Goal: Transaction & Acquisition: Purchase product/service

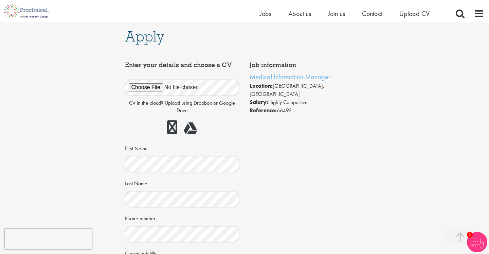
scroll to position [190, 0]
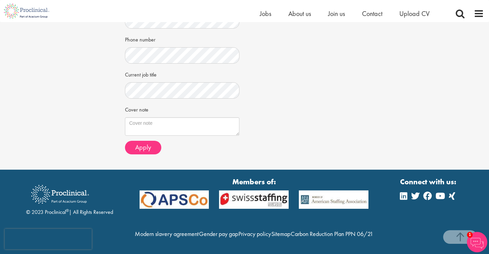
click at [172, 117] on textarea "Cover note" at bounding box center [182, 126] width 115 height 18
click at [163, 117] on textarea "Cover note" at bounding box center [182, 126] width 115 height 18
click at [196, 117] on textarea "Cover note" at bounding box center [182, 126] width 115 height 18
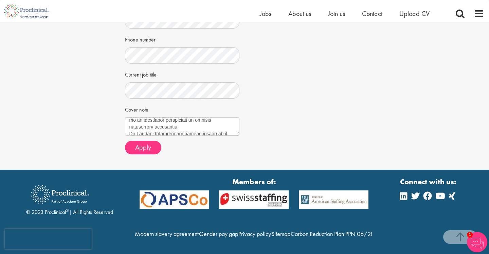
click at [195, 117] on textarea "Cover note" at bounding box center [182, 126] width 115 height 18
click at [151, 117] on textarea "Cover note" at bounding box center [182, 126] width 115 height 18
click at [129, 117] on textarea "Cover note" at bounding box center [182, 126] width 115 height 18
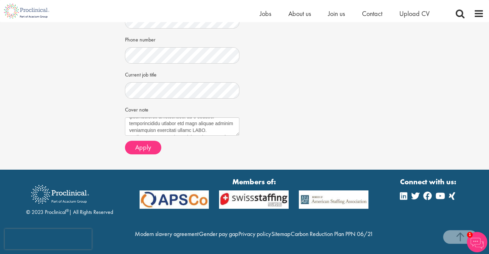
scroll to position [181, 0]
click at [213, 117] on textarea "Cover note" at bounding box center [182, 126] width 115 height 18
click at [192, 117] on textarea "Cover note" at bounding box center [182, 126] width 115 height 18
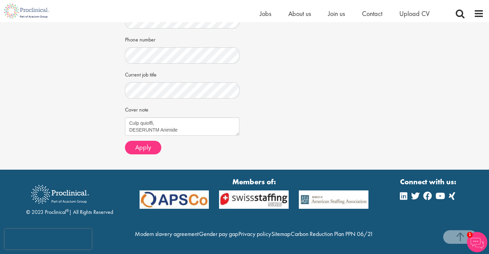
click at [188, 117] on textarea "Cover note" at bounding box center [182, 126] width 115 height 18
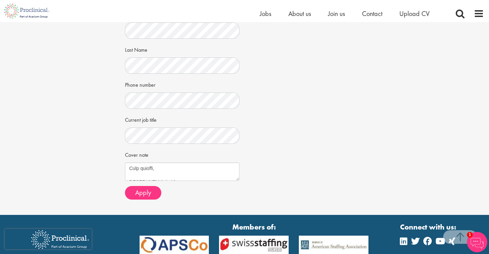
scroll to position [126, 0]
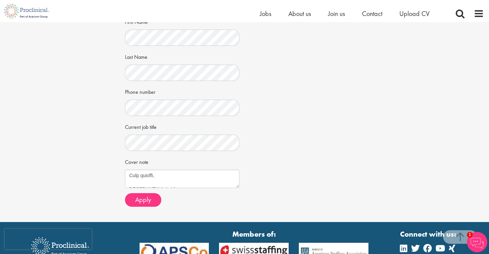
type textarea "Dear Mr. Bye, I am honoured to apply for the Medical Information Manager positi…"
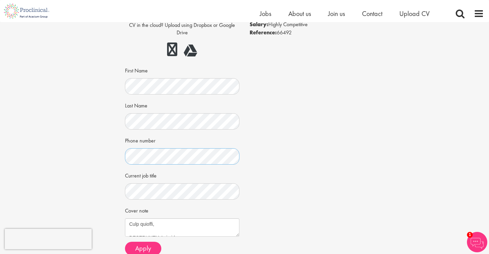
scroll to position [77, 0]
click at [104, 135] on div "Apply Job information Medical Information Manager Location: Zürich, Switzerland…" at bounding box center [244, 108] width 499 height 326
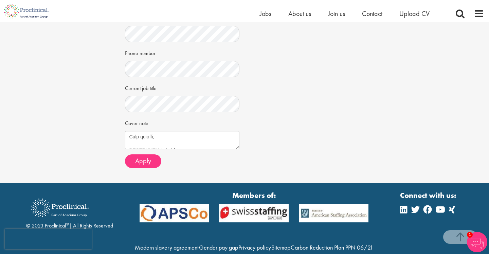
scroll to position [166, 0]
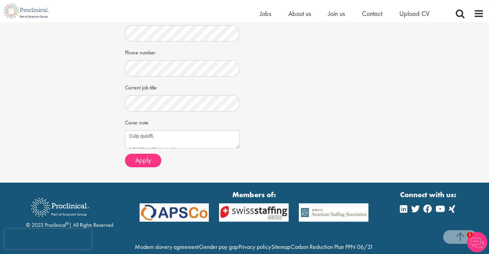
click at [95, 100] on div "Apply Job information Medical Information Manager Location: Zürich, Switzerland…" at bounding box center [244, 19] width 499 height 326
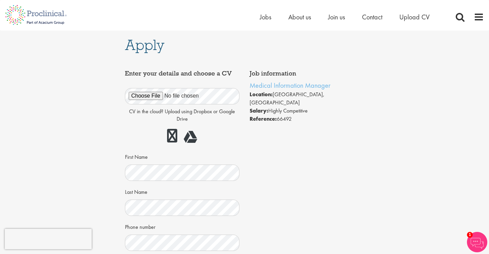
scroll to position [0, 0]
drag, startPoint x: 337, startPoint y: 86, endPoint x: 249, endPoint y: 85, distance: 87.6
click at [249, 85] on div "Job information Medical Information Manager Location: Zürich, Switzerland Salar…" at bounding box center [306, 97] width 125 height 60
copy link "Medical Information Manager"
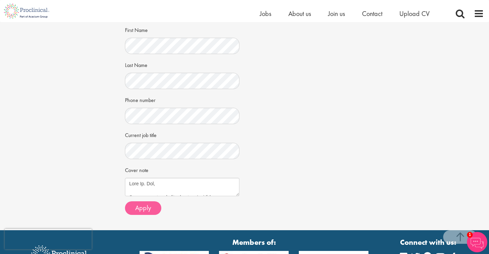
click at [146, 206] on span "Apply" at bounding box center [143, 207] width 16 height 9
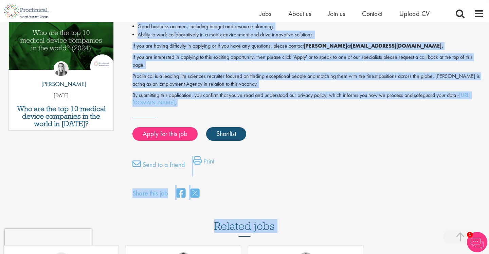
scroll to position [409, 0]
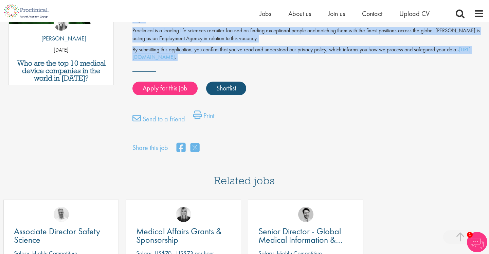
drag, startPoint x: 132, startPoint y: 90, endPoint x: 329, endPoint y: 67, distance: 198.6
copy div "Medical Information Manager Salary: Highly Competitive Job type: Contract Disci…"
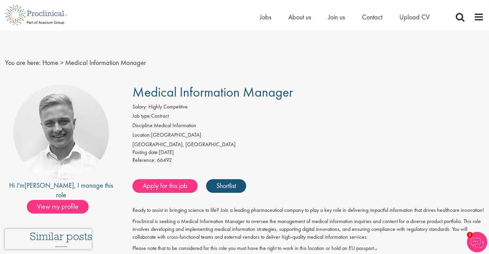
scroll to position [0, 0]
drag, startPoint x: 307, startPoint y: 95, endPoint x: 107, endPoint y: 92, distance: 199.3
click at [153, 72] on div "You are here: Home > Medical Information Manager" at bounding box center [244, 56] width 489 height 51
drag, startPoint x: 131, startPoint y: 86, endPoint x: 295, endPoint y: 92, distance: 163.4
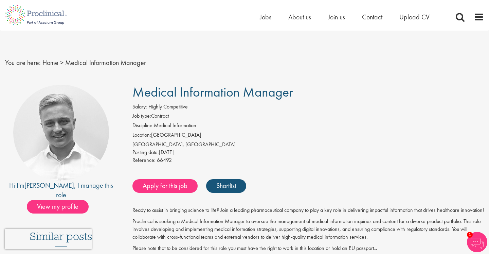
copy span "Medical Information Manager"
click at [334, 19] on span "Join us" at bounding box center [336, 17] width 17 height 9
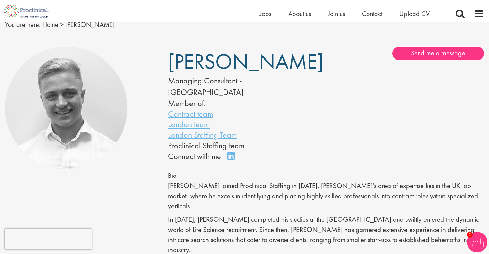
scroll to position [30, 0]
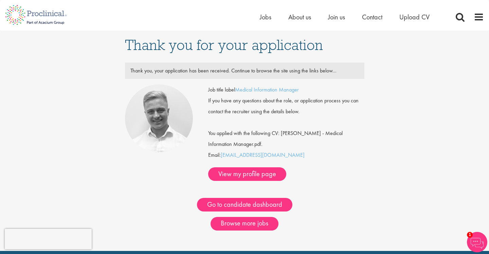
drag, startPoint x: 221, startPoint y: 160, endPoint x: 268, endPoint y: 160, distance: 47.5
click at [268, 160] on div "Job title label Medical Information Manager If you have any questions about the…" at bounding box center [286, 132] width 156 height 96
copy div "j.bye@proclinical.com"
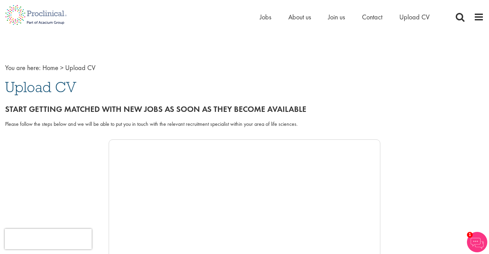
click at [34, 24] on img at bounding box center [36, 15] width 72 height 30
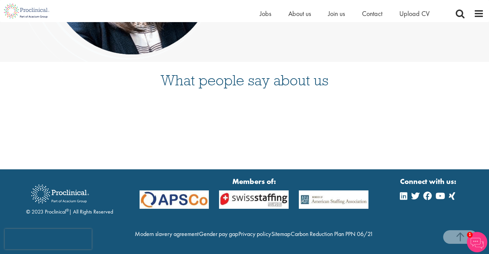
scroll to position [1746, 0]
click at [480, 13] on span at bounding box center [479, 13] width 10 height 10
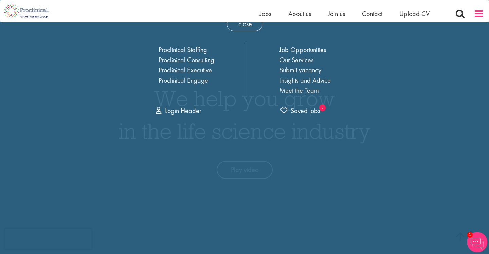
scroll to position [0, 0]
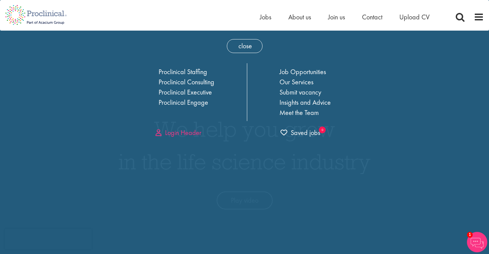
click at [179, 131] on link "Login Header" at bounding box center [178, 132] width 46 height 9
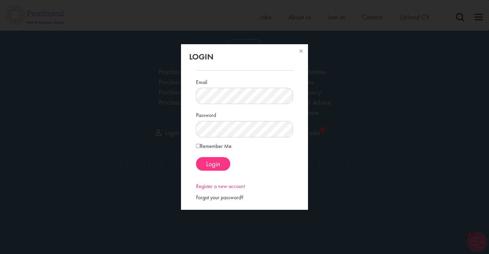
click at [217, 188] on link "Register a new account" at bounding box center [220, 185] width 49 height 7
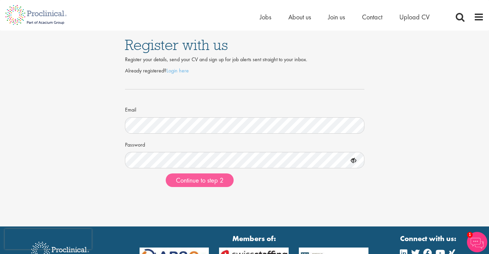
click at [205, 180] on span "Continue to step 2" at bounding box center [200, 179] width 48 height 9
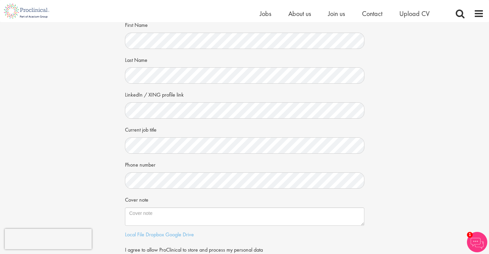
click at [112, 161] on div "Your personal details Please give us a few more details, which will help us fin…" at bounding box center [244, 133] width 499 height 310
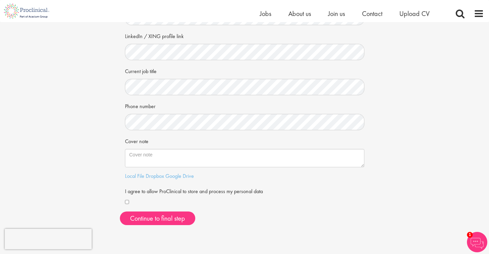
scroll to position [108, 0]
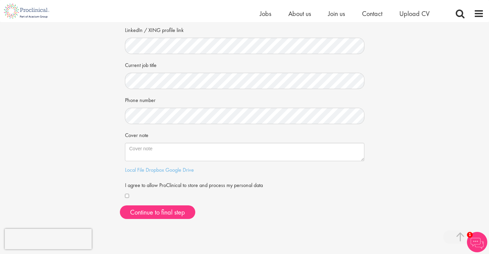
click at [86, 129] on div "Your personal details Please give us a few more details, which will help us fin…" at bounding box center [244, 69] width 499 height 310
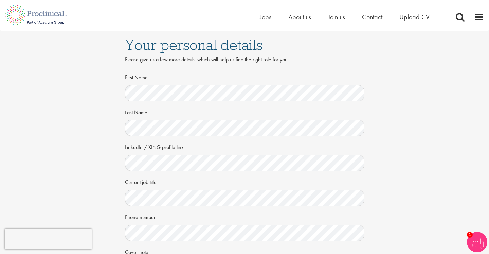
scroll to position [0, 0]
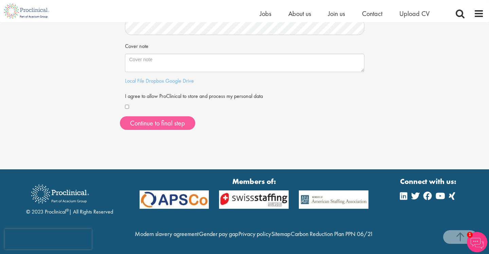
click at [149, 116] on button "Continue to final step" at bounding box center [157, 123] width 75 height 14
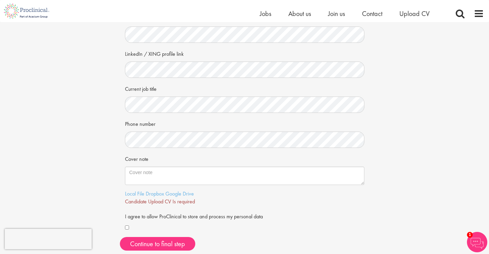
scroll to position [87, 0]
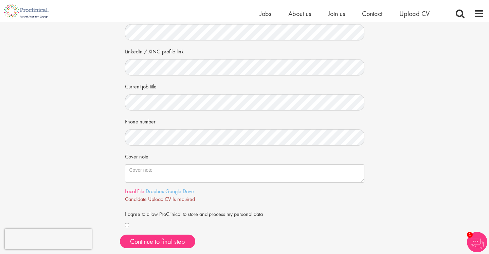
click at [135, 190] on link "Local File" at bounding box center [134, 190] width 19 height 7
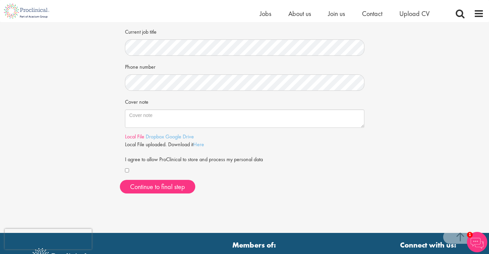
scroll to position [147, 0]
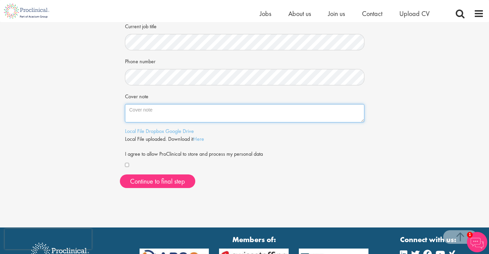
click at [203, 115] on textarea "Cover note" at bounding box center [244, 113] width 239 height 18
paste textarea "I hold a dual degree in Pharmacy and Management and have worked across multiple…"
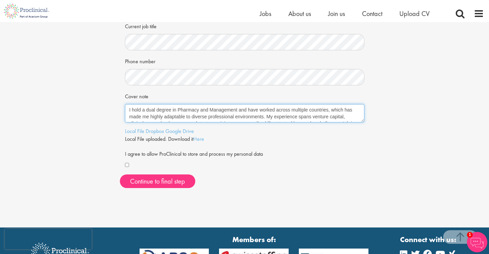
scroll to position [20, 0]
type textarea "I hold a dual degree in Pharmacy and Management and have worked across multiple…"
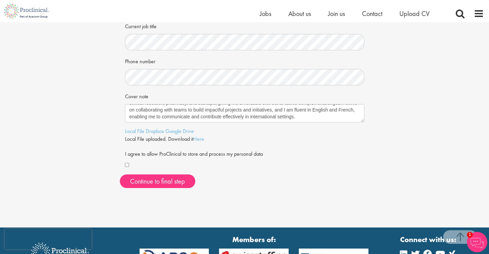
click at [91, 146] on div "Your personal details Please give us a few more details, which will help us fin…" at bounding box center [244, 34] width 499 height 318
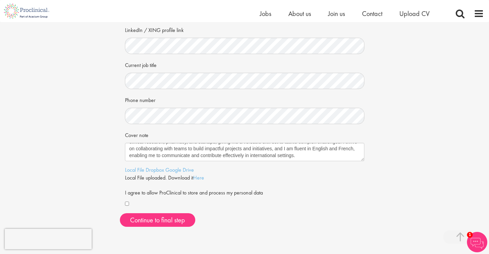
scroll to position [156, 0]
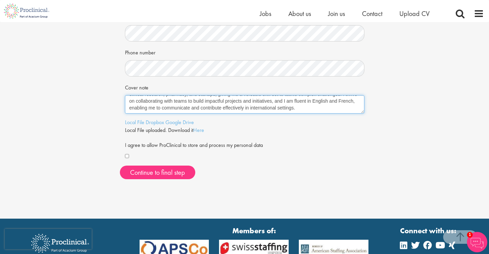
click at [293, 107] on textarea "I hold a dual degree in Pharmacy and Management and have worked across multiple…" at bounding box center [244, 104] width 239 height 18
drag, startPoint x: 299, startPoint y: 107, endPoint x: 88, endPoint y: 72, distance: 214.2
click at [88, 72] on div "Your personal details Please give us a few more details, which will help us fin…" at bounding box center [244, 25] width 499 height 318
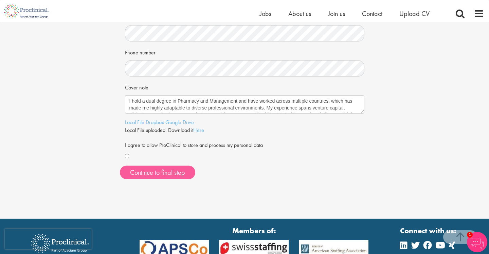
click at [168, 170] on span "Continue to final step" at bounding box center [157, 172] width 55 height 9
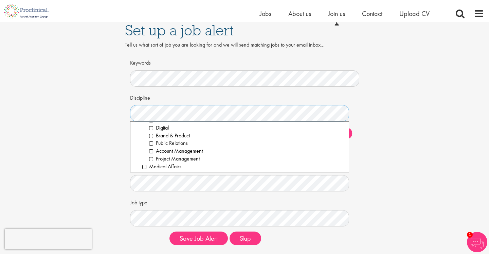
scroll to position [582, 0]
click at [145, 163] on li "Medical Affairs" at bounding box center [242, 167] width 201 height 8
click at [152, 160] on li "Project Management" at bounding box center [246, 164] width 195 height 8
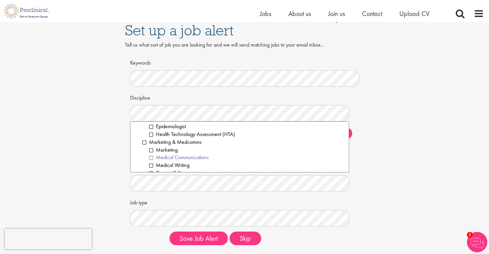
scroll to position [509, 0]
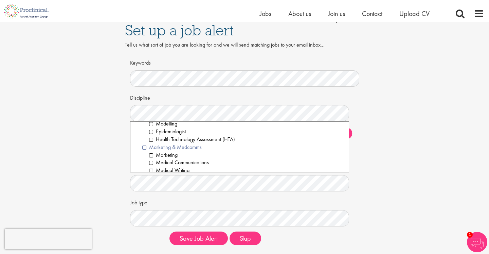
click at [145, 143] on li "Marketing & Medcomms" at bounding box center [242, 147] width 201 height 8
click at [150, 157] on li "Market Access" at bounding box center [246, 161] width 195 height 8
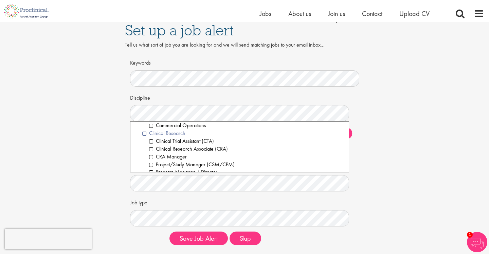
click at [145, 129] on li "Clinical Research" at bounding box center [242, 133] width 201 height 8
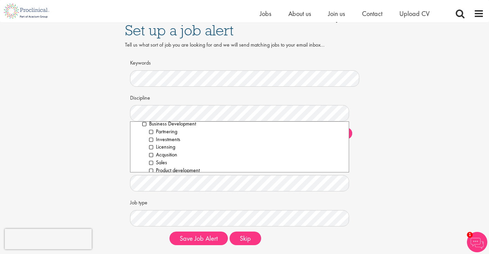
scroll to position [70, 0]
click at [144, 133] on li "Business Development" at bounding box center [242, 136] width 201 height 8
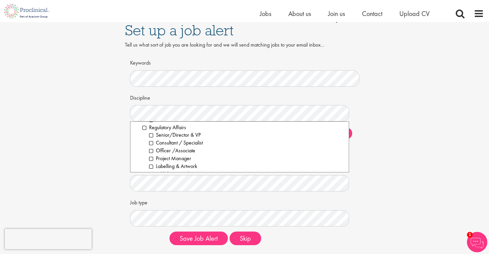
click at [152, 178] on li "Operations" at bounding box center [246, 182] width 195 height 8
click at [151, 170] on li "Publishing & Submissions" at bounding box center [246, 174] width 195 height 8
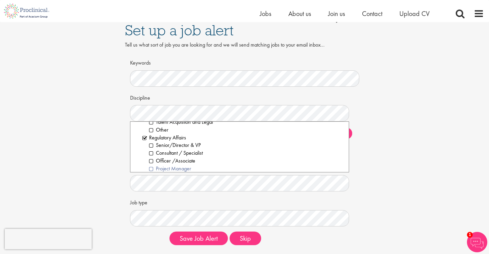
click at [152, 165] on li "Project Manager" at bounding box center [246, 169] width 195 height 8
click at [152, 157] on li "Officer /Associate" at bounding box center [246, 161] width 195 height 8
click at [152, 149] on li "Consultant / Specialist" at bounding box center [246, 153] width 195 height 8
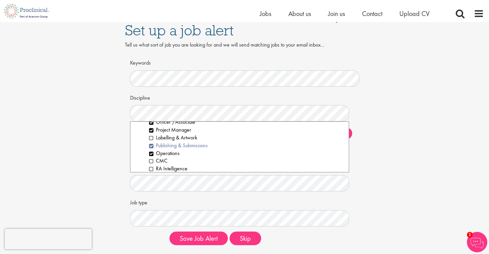
scroll to position [814, 0]
click at [151, 156] on li "CMC" at bounding box center [246, 160] width 195 height 8
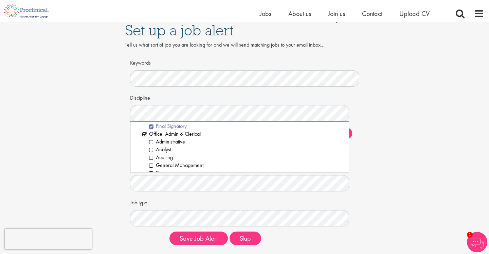
scroll to position [694, 0]
click at [92, 127] on div "Set up a job alert Tell us what sort of job you are looking for and we will sen…" at bounding box center [244, 133] width 499 height 234
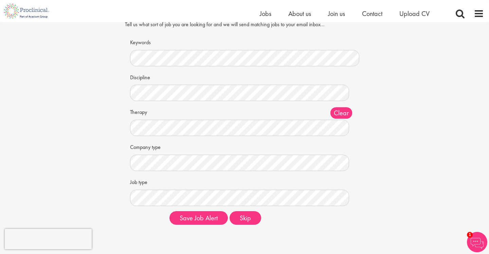
scroll to position [30, 0]
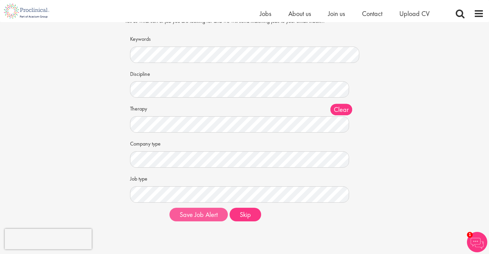
click at [202, 211] on button "Save Job Alert" at bounding box center [198, 214] width 58 height 14
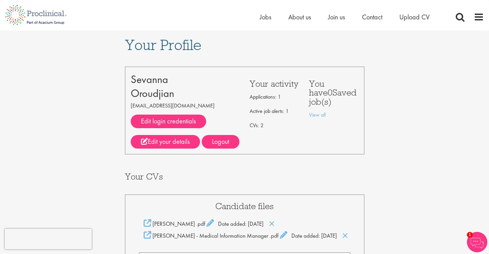
click at [60, 18] on img at bounding box center [36, 15] width 72 height 30
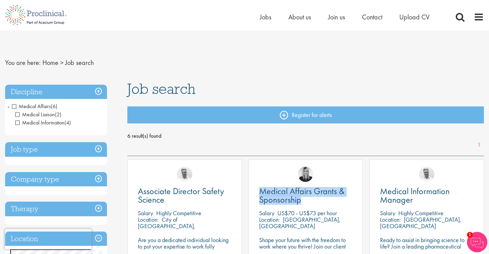
click at [14, 104] on span "Medical Affairs" at bounding box center [31, 106] width 39 height 7
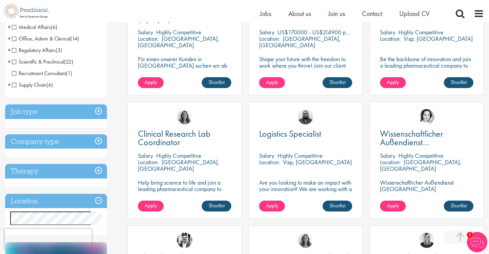
scroll to position [232, 0]
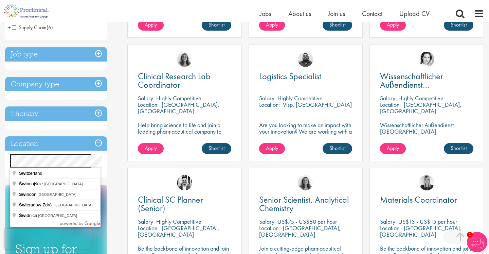
drag, startPoint x: 48, startPoint y: 168, endPoint x: 47, endPoint y: 177, distance: 8.3
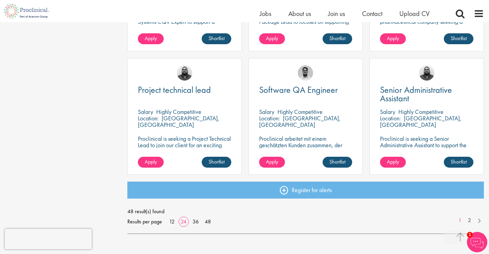
scroll to position [966, 0]
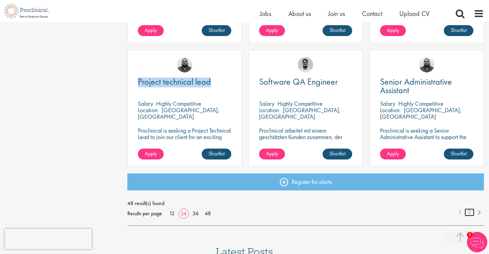
click at [468, 212] on link "2" at bounding box center [469, 212] width 10 height 8
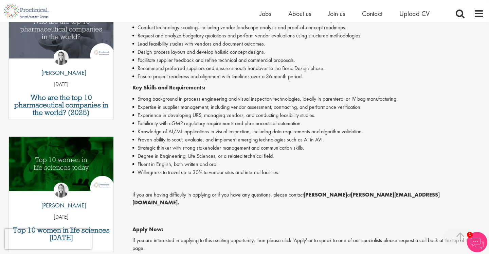
scroll to position [243, 0]
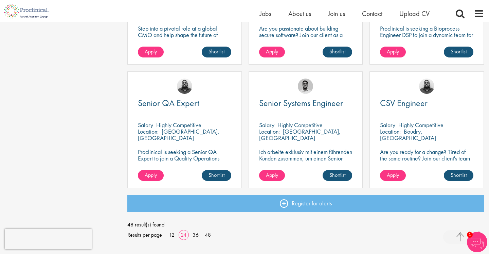
scroll to position [970, 0]
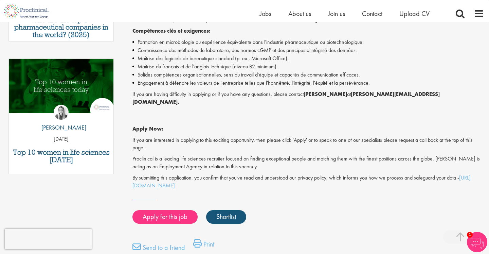
scroll to position [322, 0]
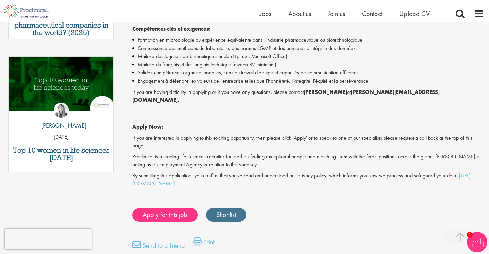
click at [231, 208] on link "Shortlist" at bounding box center [226, 215] width 40 height 14
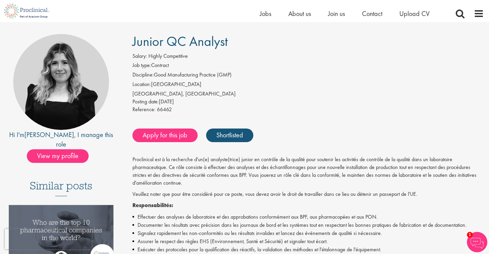
scroll to position [38, 0]
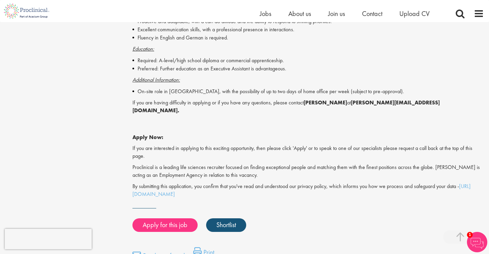
scroll to position [512, 0]
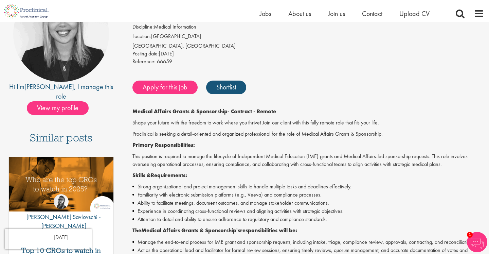
scroll to position [90, 0]
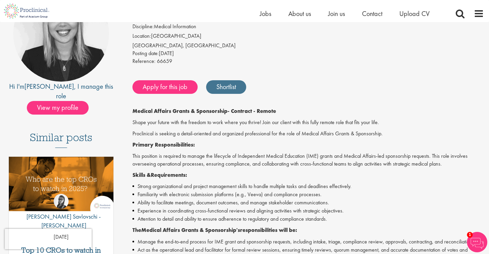
click at [224, 87] on link "Shortlist" at bounding box center [226, 87] width 40 height 14
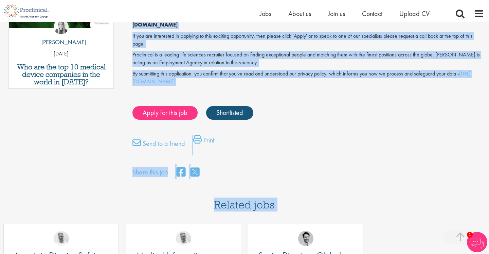
scroll to position [430, 0]
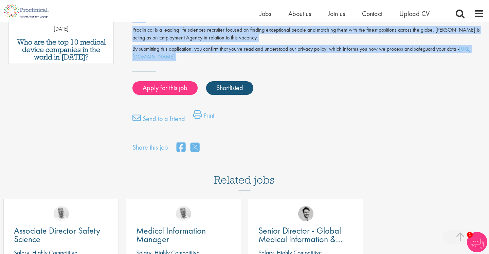
drag, startPoint x: 132, startPoint y: 40, endPoint x: 392, endPoint y: 62, distance: 261.6
copy div "Medical Affairs Grants & Sponsorship Salary: US$70 - US$73 per hour Job type: C…"
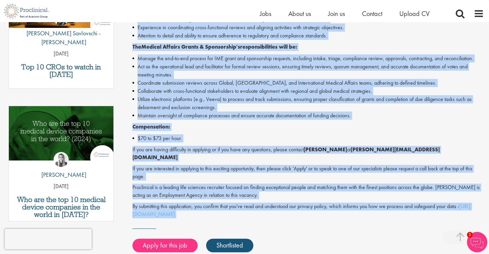
scroll to position [267, 0]
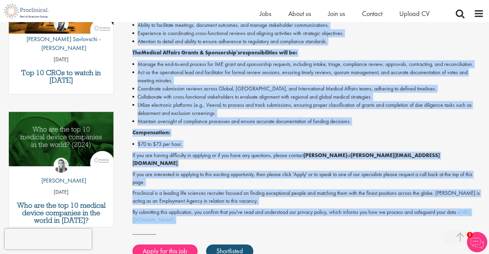
click at [251, 140] on li "$70 to $73 per hour." at bounding box center [307, 144] width 351 height 8
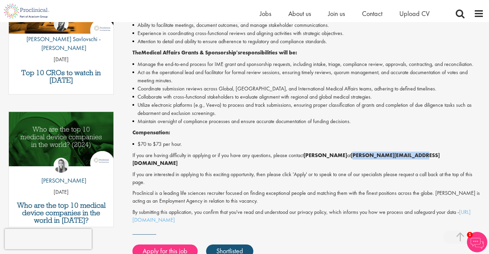
drag, startPoint x: 352, startPoint y: 151, endPoint x: 428, endPoint y: 152, distance: 76.7
click at [428, 152] on p "If you are having difficulty in applying or if you have any questions, please c…" at bounding box center [307, 159] width 351 height 16
copy strong "j.jones@proclinical.com"
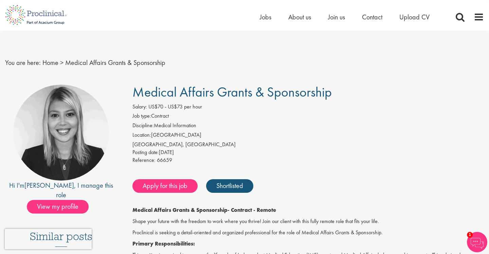
scroll to position [0, 0]
drag, startPoint x: 127, startPoint y: 88, endPoint x: 346, endPoint y: 97, distance: 218.8
copy span "Medical Affairs Grants & Sponsorship"
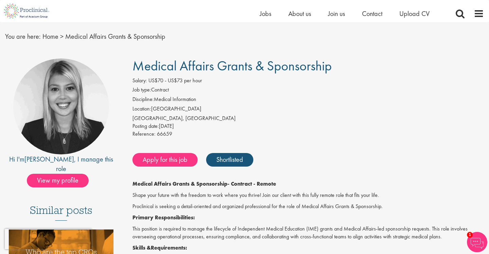
scroll to position [17, 0]
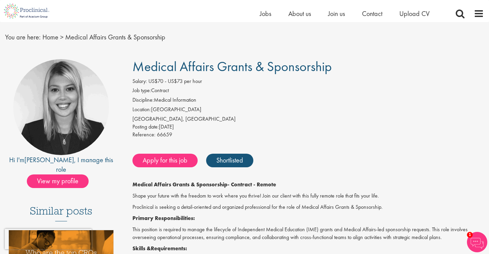
click at [137, 64] on span "Medical Affairs Grants & Sponsorship" at bounding box center [231, 66] width 199 height 17
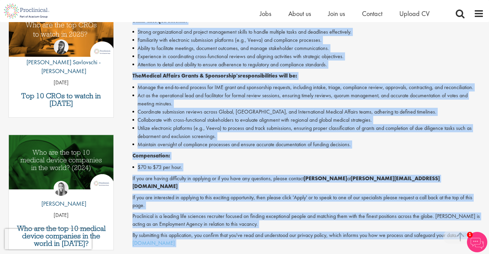
scroll to position [310, 0]
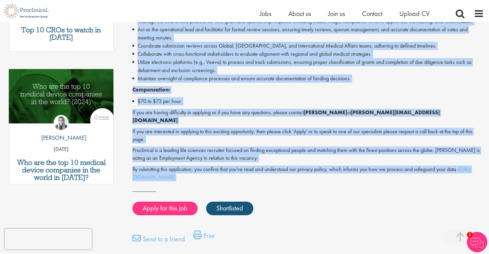
drag, startPoint x: 133, startPoint y: 66, endPoint x: 385, endPoint y: 184, distance: 277.4
click at [385, 185] on div "Medical Affairs Grants & Sponsorship Salary: US$70 - US$73 per hour Job type: C…" at bounding box center [305, 20] width 367 height 508
copy div "Medical Affairs Grants & Sponsorship Salary: US$70 - US$73 per hour Job type: C…"
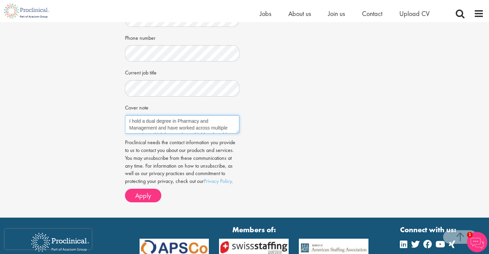
scroll to position [61, 0]
drag, startPoint x: 129, startPoint y: 117, endPoint x: 259, endPoint y: 174, distance: 141.7
click at [259, 174] on div "Job information Medical Affairs Grants & Sponsorship Location: [GEOGRAPHIC_DATA…" at bounding box center [244, 18] width 249 height 377
paste textarea "Dear [PERSON_NAME], I am excited to apply for the Medical Affairs Grants & Spon…"
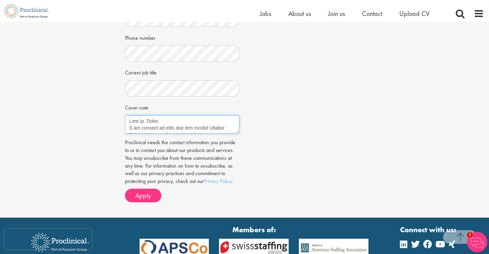
click at [173, 116] on textarea "I hold a dual degree in Pharmacy and Management and have worked across multiple…" at bounding box center [182, 124] width 115 height 18
drag, startPoint x: 155, startPoint y: 116, endPoint x: 141, endPoint y: 116, distance: 14.3
click at [141, 116] on textarea "I hold a dual degree in Pharmacy and Management and have worked across multiple…" at bounding box center [182, 124] width 115 height 18
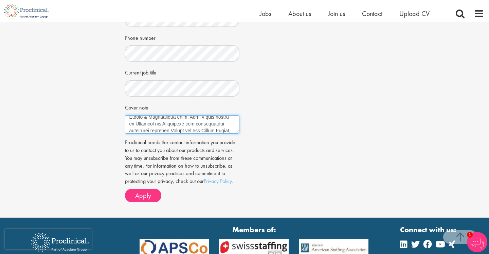
click at [159, 118] on textarea "I hold a dual degree in Pharmacy and Management and have worked across multiple…" at bounding box center [182, 124] width 115 height 18
drag, startPoint x: 228, startPoint y: 115, endPoint x: 201, endPoint y: 113, distance: 27.2
click at [201, 115] on textarea "I hold a dual degree in Pharmacy and Management and have worked across multiple…" at bounding box center [182, 124] width 115 height 18
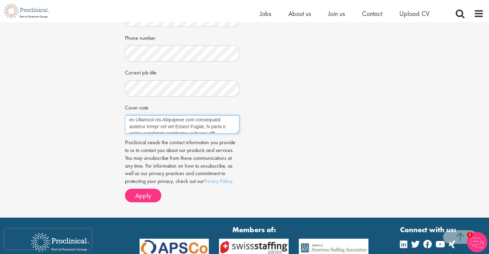
click at [224, 115] on textarea "I hold a dual degree in Pharmacy and Management and have worked across multiple…" at bounding box center [182, 124] width 115 height 18
click at [200, 115] on textarea "I hold a dual degree in Pharmacy and Management and have worked across multiple…" at bounding box center [182, 124] width 115 height 18
click at [179, 123] on textarea "I hold a dual degree in Pharmacy and Management and have worked across multiple…" at bounding box center [182, 124] width 115 height 18
drag, startPoint x: 166, startPoint y: 120, endPoint x: 183, endPoint y: 114, distance: 17.9
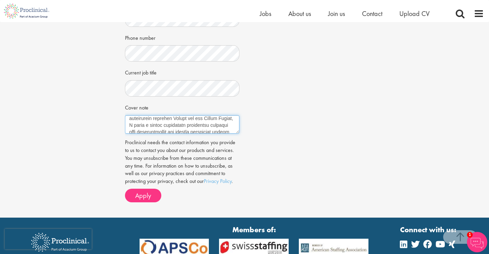
click at [183, 115] on textarea "I hold a dual degree in Pharmacy and Management and have worked across multiple…" at bounding box center [182, 124] width 115 height 18
click at [218, 118] on textarea "I hold a dual degree in Pharmacy and Management and have worked across multiple…" at bounding box center [182, 124] width 115 height 18
type textarea "Dear Ms. Jones, I am honoured to apply for the Medical Affairs Grants & Sponsor…"
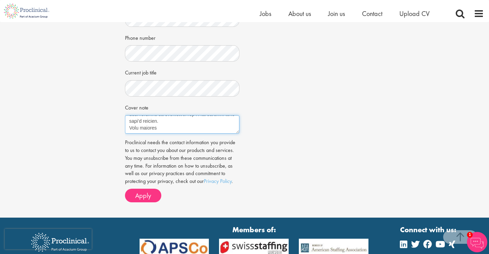
drag, startPoint x: 130, startPoint y: 119, endPoint x: 148, endPoint y: 216, distance: 99.2
click at [148, 216] on body "This website uses cookies. By continuing to use this site, you are giving your …" at bounding box center [244, 37] width 489 height 530
paste textarea "Dear Ms. Jones, I am honoured to apply for the Medical Affairs Grants & Sponsor…"
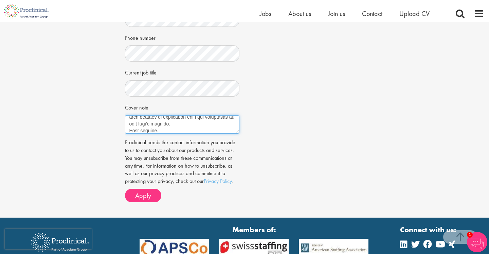
click at [174, 119] on textarea "I hold a dual degree in Pharmacy and Management and have worked across multiple…" at bounding box center [182, 124] width 115 height 18
click at [173, 115] on textarea "I hold a dual degree in Pharmacy and Management and have worked across multiple…" at bounding box center [182, 124] width 115 height 18
click at [188, 118] on textarea "I hold a dual degree in Pharmacy and Management and have worked across multiple…" at bounding box center [182, 124] width 115 height 18
click at [196, 116] on textarea "I hold a dual degree in Pharmacy and Management and have worked across multiple…" at bounding box center [182, 124] width 115 height 18
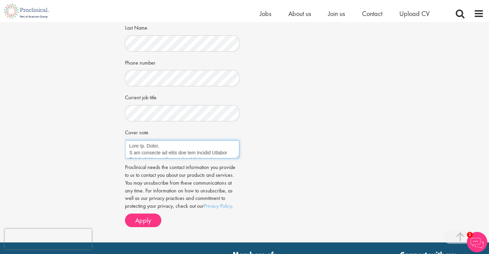
scroll to position [0, 0]
click at [184, 143] on textarea "I hold a dual degree in Pharmacy and Management and have worked across multiple…" at bounding box center [182, 149] width 115 height 18
click at [206, 145] on textarea "I hold a dual degree in Pharmacy and Management and have worked across multiple…" at bounding box center [182, 149] width 115 height 18
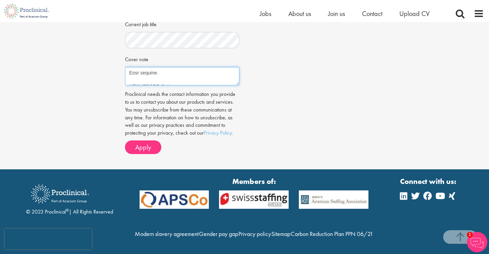
drag, startPoint x: 129, startPoint y: 143, endPoint x: 134, endPoint y: 270, distance: 126.4
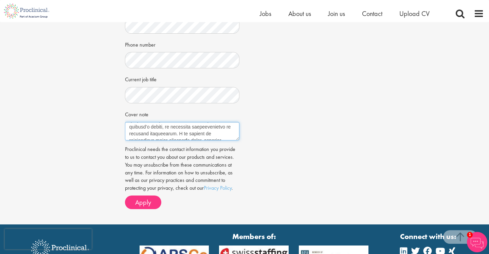
scroll to position [118, 0]
click at [154, 124] on textarea "I hold a dual degree in Pharmacy and Management and have worked across multiple…" at bounding box center [182, 131] width 115 height 18
click at [129, 128] on textarea "I hold a dual degree in Pharmacy and Management and have worked across multiple…" at bounding box center [182, 131] width 115 height 18
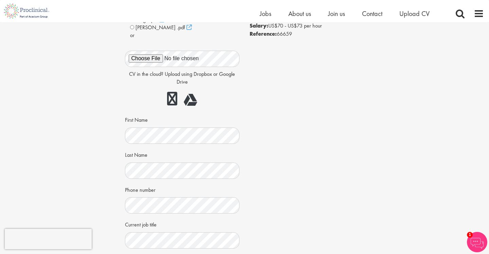
scroll to position [7, 0]
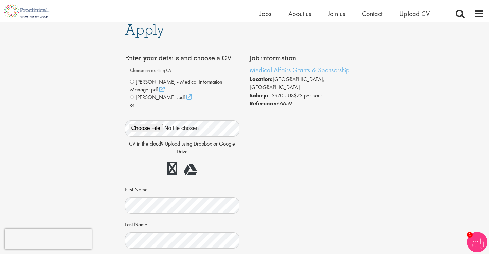
type textarea "Dear Ms. Jones, I am honoured to apply for the Medical Affairs Grants & Sponsor…"
drag, startPoint x: 367, startPoint y: 68, endPoint x: 266, endPoint y: 68, distance: 100.5
click at [266, 68] on div "Apply Job information Medical Affairs Grants & Sponsorship Location: Cambridge,…" at bounding box center [244, 226] width 249 height 423
click at [253, 62] on div "Job information Medical Affairs Grants & Sponsorship Location: Cambridge, USA S…" at bounding box center [306, 81] width 115 height 53
drag, startPoint x: 246, startPoint y: 69, endPoint x: 349, endPoint y: 70, distance: 103.2
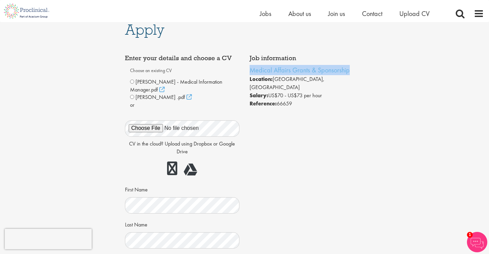
click at [349, 70] on div "Job information Medical Affairs Grants & Sponsorship Location: Cambridge, USA S…" at bounding box center [306, 81] width 125 height 60
copy link "Medical Affairs Grants & Sponsorship"
click at [352, 180] on div "Job information Medical Affairs Grants & Sponsorship Location: Cambridge, USA S…" at bounding box center [244, 239] width 249 height 377
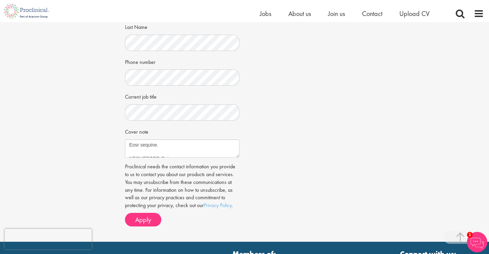
scroll to position [272, 0]
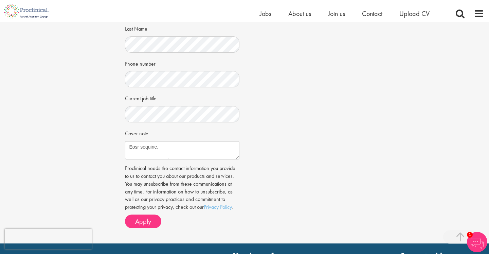
scroll to position [205, 0]
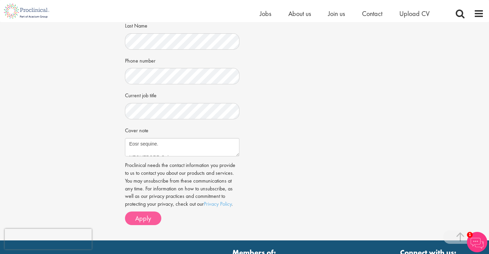
click at [146, 218] on button "Apply" at bounding box center [143, 218] width 36 height 14
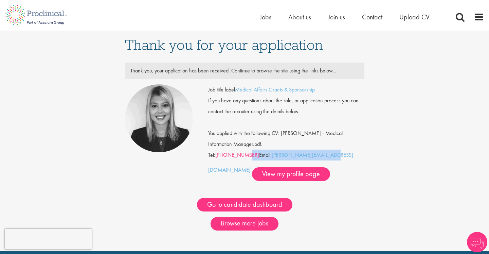
drag, startPoint x: 297, startPoint y: 154, endPoint x: 216, endPoint y: 152, distance: 81.1
click at [216, 152] on div "Job title label Medical Affairs Grants & Sponsorship If you have any questions …" at bounding box center [286, 132] width 156 height 96
copy div "+1 267-297-3257 Email: j.jones@proclinical.com"
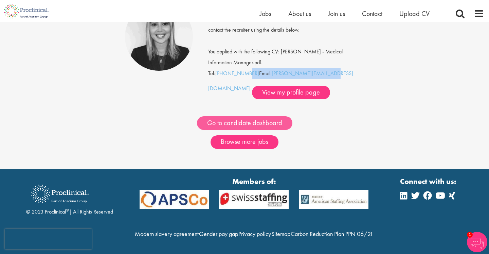
scroll to position [88, 0]
click at [256, 116] on link "Go to candidate dashboard" at bounding box center [244, 123] width 95 height 14
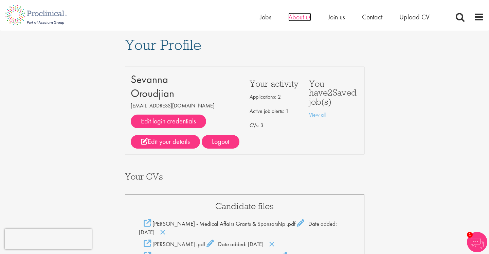
click at [307, 19] on span "About us" at bounding box center [299, 17] width 23 height 9
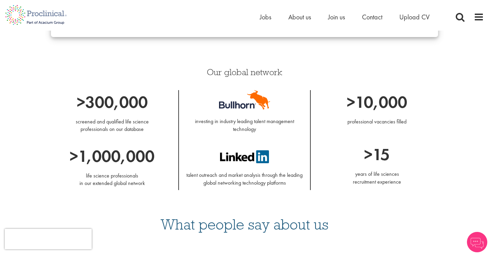
scroll to position [547, 0]
